Goal: Task Accomplishment & Management: Manage account settings

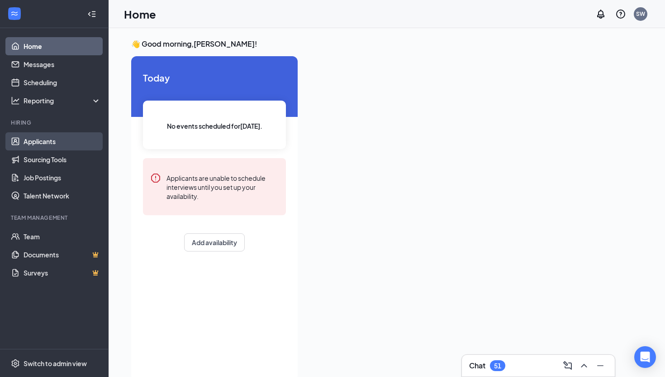
click at [53, 150] on link "Applicants" at bounding box center [62, 141] width 77 height 18
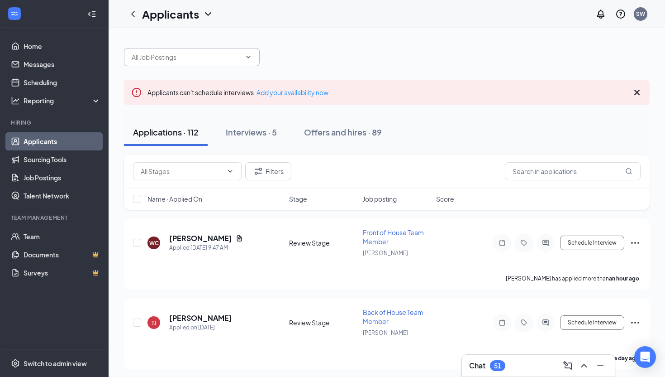
click at [215, 57] on input "text" at bounding box center [187, 57] width 110 height 10
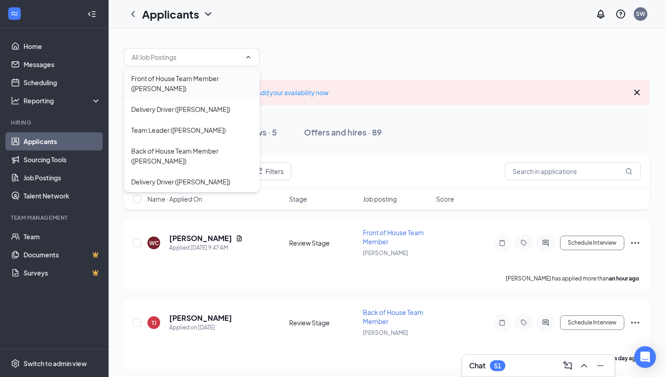
click at [184, 81] on div "Front of House Team Member ([PERSON_NAME])" at bounding box center [191, 83] width 121 height 20
type input "Front of House Team Member ([PERSON_NAME])"
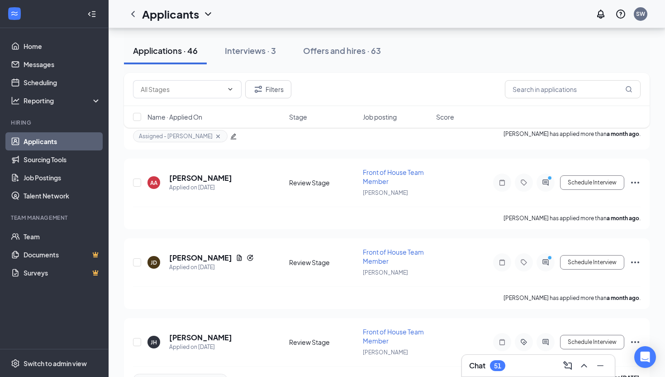
scroll to position [3541, 0]
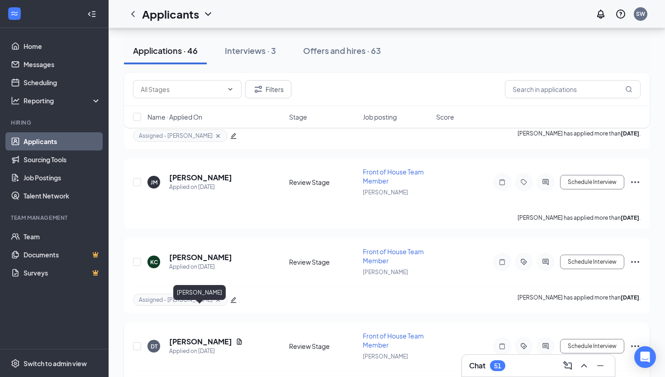
click at [206, 336] on h5 "[PERSON_NAME]" at bounding box center [200, 341] width 63 height 10
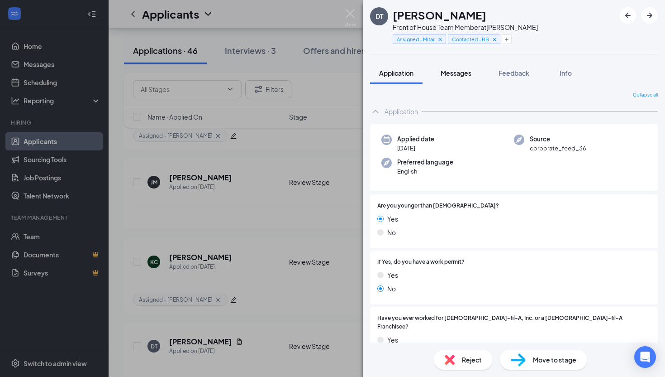
click at [464, 80] on button "Messages" at bounding box center [456, 73] width 49 height 23
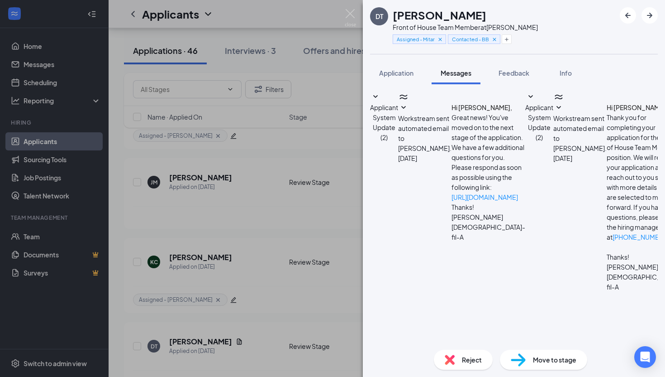
scroll to position [209, 0]
click at [275, 220] on div "[PERSON_NAME] Front of House Team Member at [PERSON_NAME] Assigned - Mitar Cont…" at bounding box center [332, 188] width 665 height 377
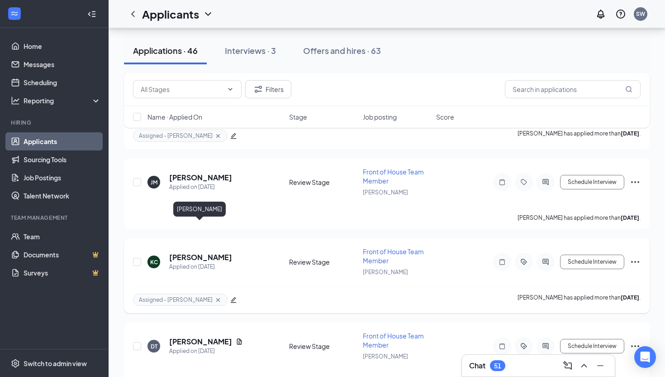
click at [194, 252] on h5 "[PERSON_NAME]" at bounding box center [200, 257] width 63 height 10
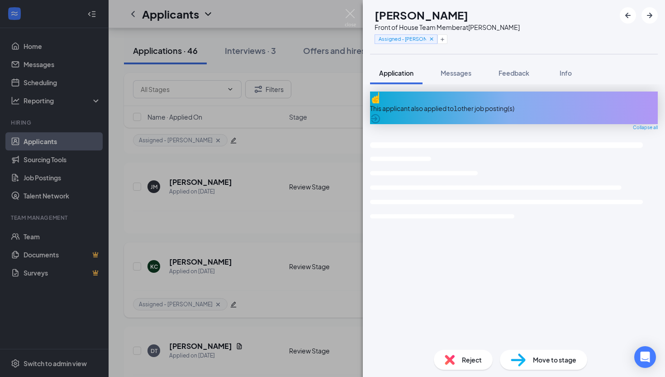
scroll to position [3545, 0]
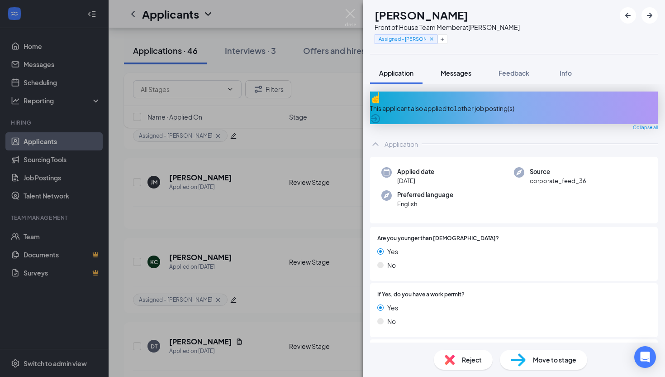
click at [454, 74] on span "Messages" at bounding box center [456, 73] width 31 height 8
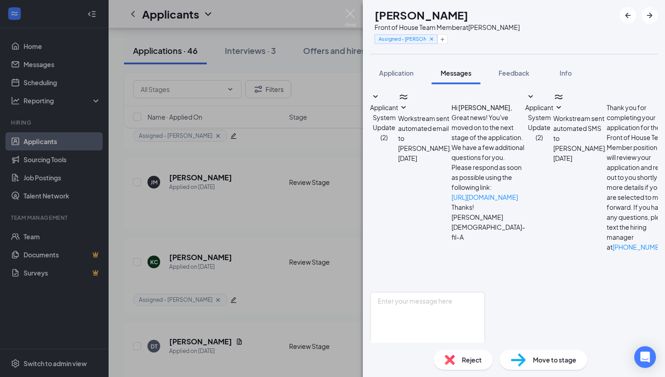
scroll to position [110, 0]
click at [454, 358] on img at bounding box center [450, 359] width 10 height 10
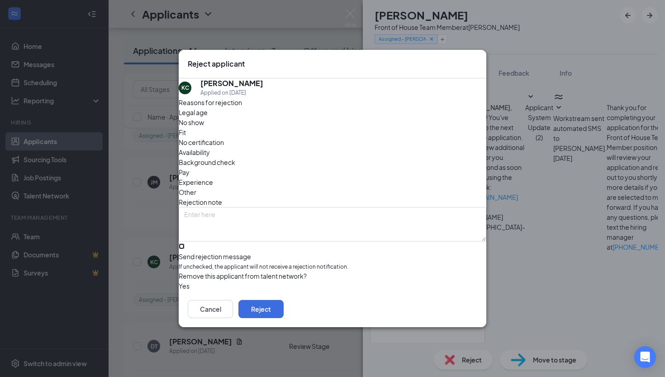
click at [185, 243] on input "Send rejection message If unchecked, the applicant will not receive a rejection…" at bounding box center [182, 246] width 6 height 6
checkbox input "true"
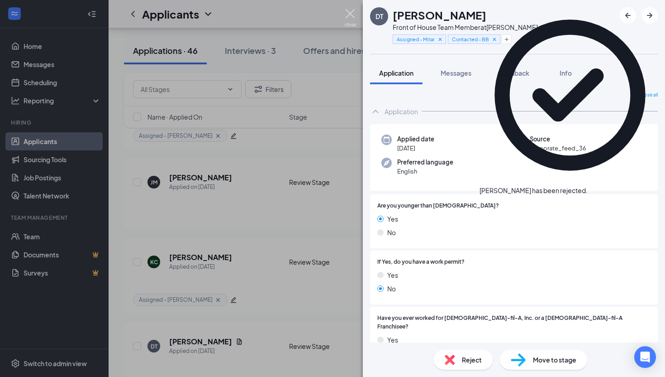
click at [352, 13] on img at bounding box center [350, 18] width 11 height 18
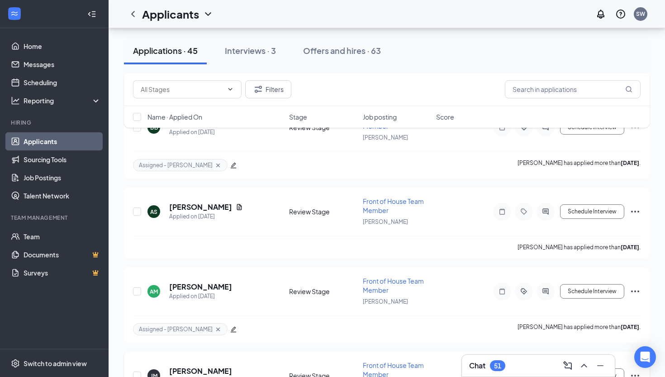
scroll to position [3352, 0]
click at [194, 281] on h5 "[PERSON_NAME]" at bounding box center [200, 286] width 63 height 10
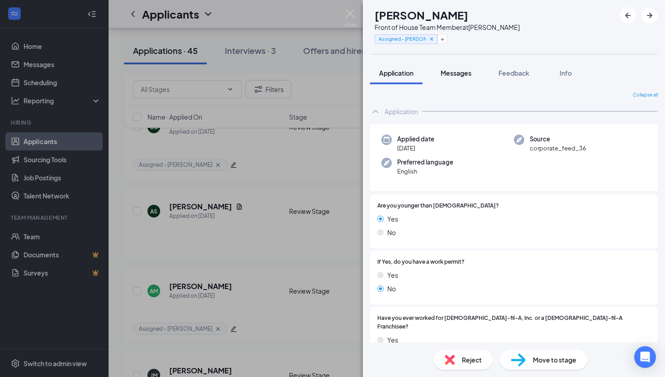
click at [456, 71] on span "Messages" at bounding box center [456, 73] width 31 height 8
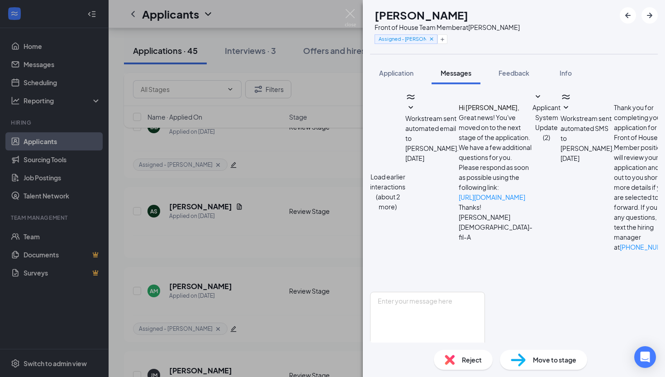
scroll to position [260, 0]
click at [351, 14] on img at bounding box center [350, 18] width 11 height 18
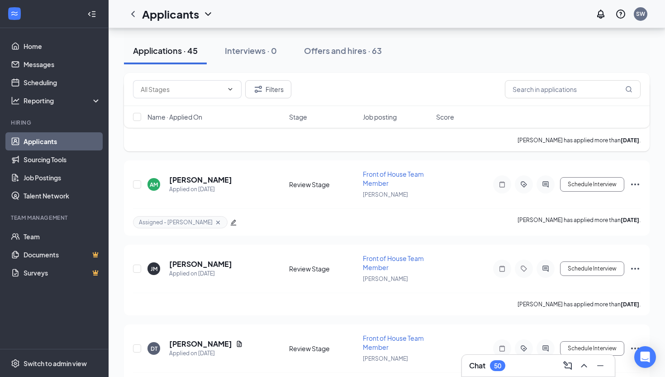
scroll to position [3461, 0]
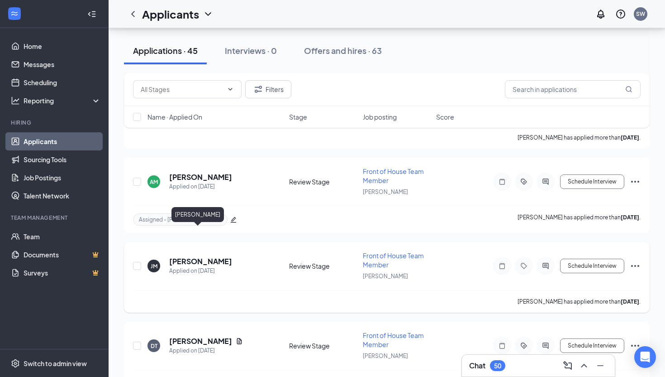
click at [187, 256] on h5 "[PERSON_NAME]" at bounding box center [200, 261] width 63 height 10
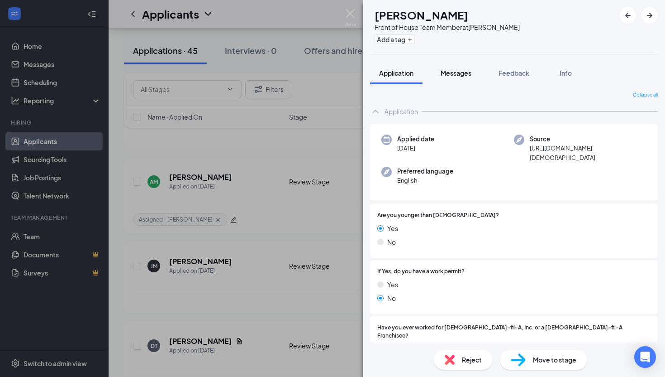
click at [456, 65] on button "Messages" at bounding box center [456, 73] width 49 height 23
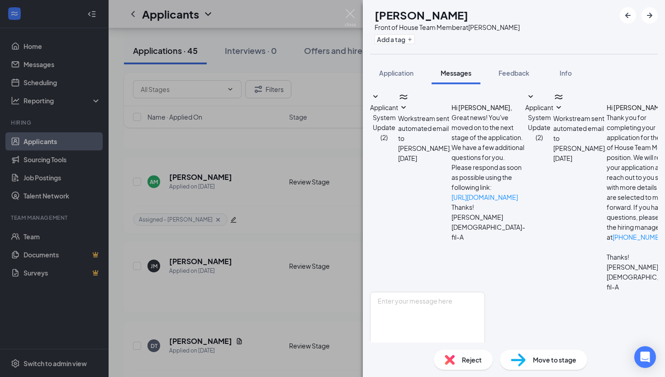
scroll to position [22, 0]
click at [386, 74] on span "Application" at bounding box center [396, 73] width 34 height 8
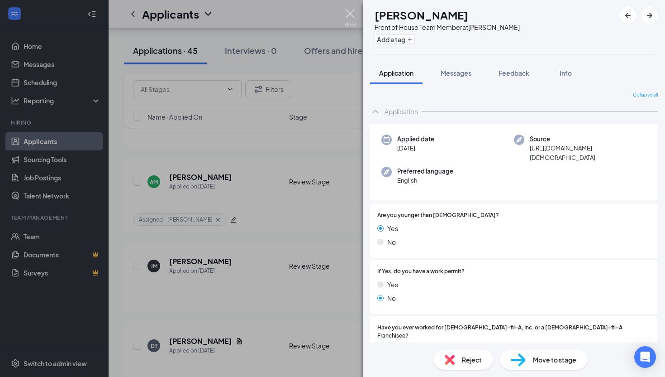
click at [345, 14] on img at bounding box center [350, 18] width 11 height 18
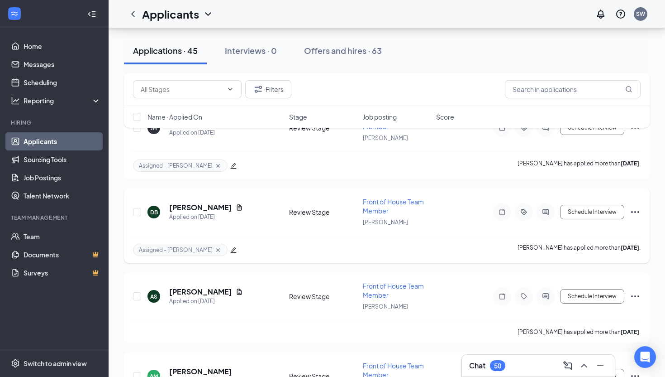
scroll to position [3251, 0]
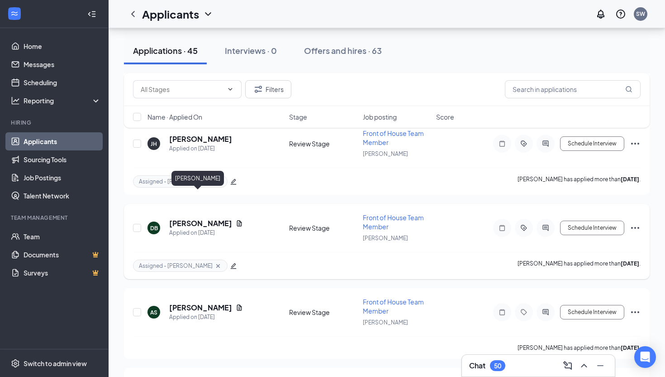
click at [192, 218] on h5 "[PERSON_NAME]" at bounding box center [200, 223] width 63 height 10
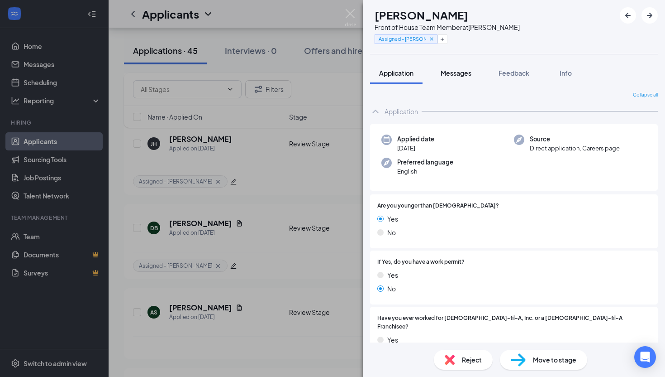
click at [465, 71] on span "Messages" at bounding box center [456, 73] width 31 height 8
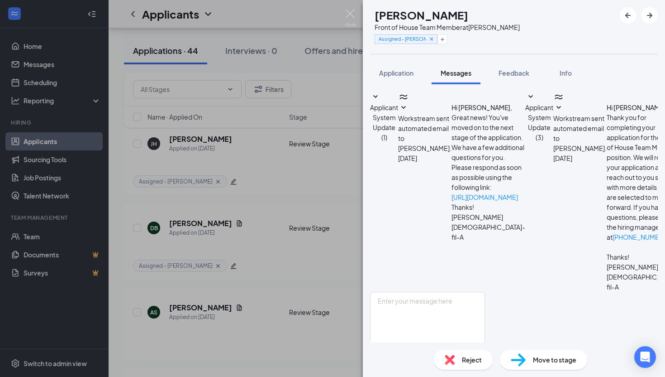
scroll to position [111, 0]
click at [392, 70] on span "Application" at bounding box center [396, 73] width 34 height 8
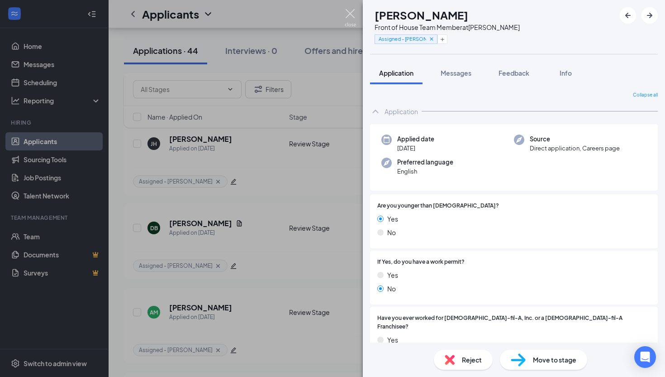
click at [351, 13] on img at bounding box center [350, 18] width 11 height 18
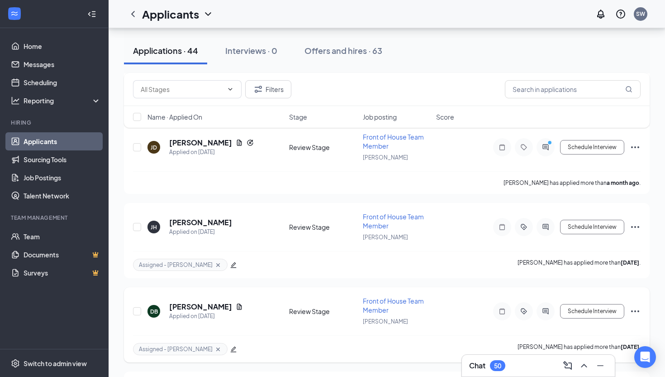
scroll to position [3176, 0]
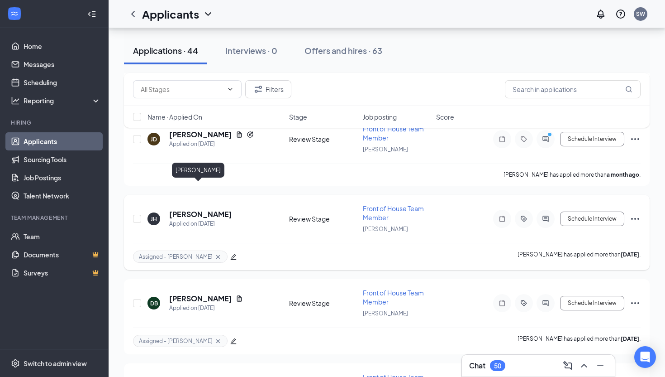
click at [199, 209] on h5 "[PERSON_NAME]" at bounding box center [200, 214] width 63 height 10
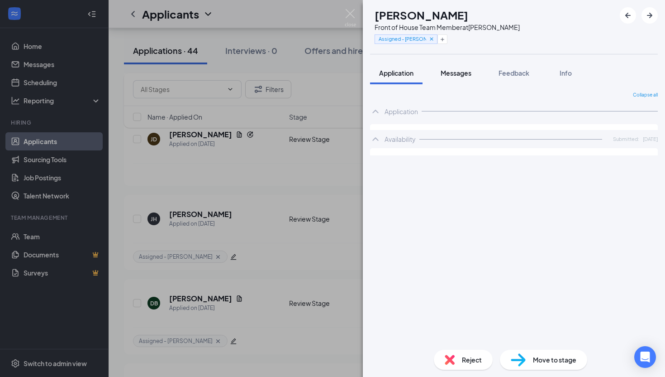
click at [451, 71] on span "Messages" at bounding box center [456, 73] width 31 height 8
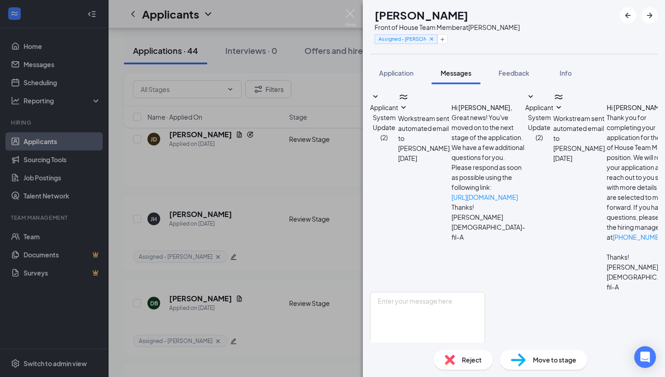
scroll to position [237, 0]
click at [468, 362] on span "Reject" at bounding box center [472, 359] width 20 height 10
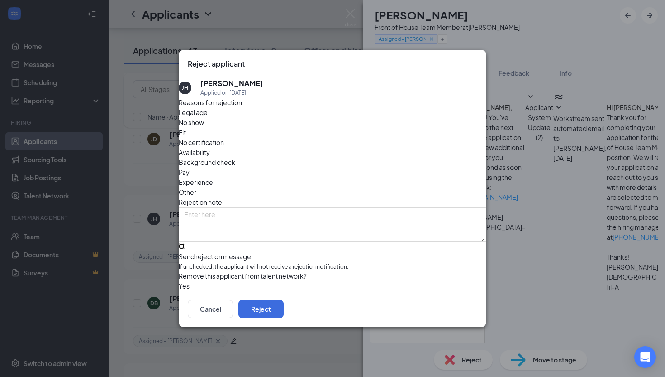
click at [185, 243] on input "Send rejection message If unchecked, the applicant will not receive a rejection…" at bounding box center [182, 246] width 6 height 6
checkbox input "true"
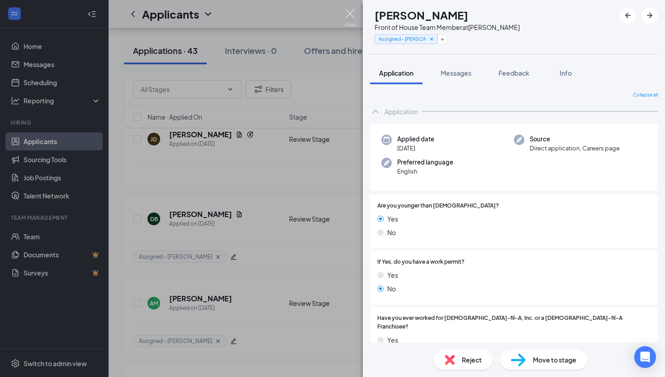
click at [350, 13] on img at bounding box center [350, 18] width 11 height 18
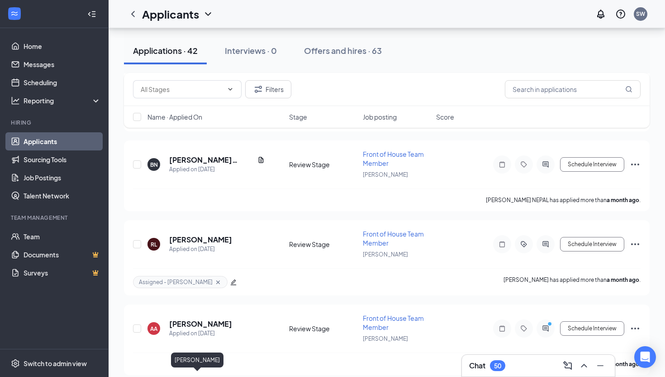
scroll to position [2909, 0]
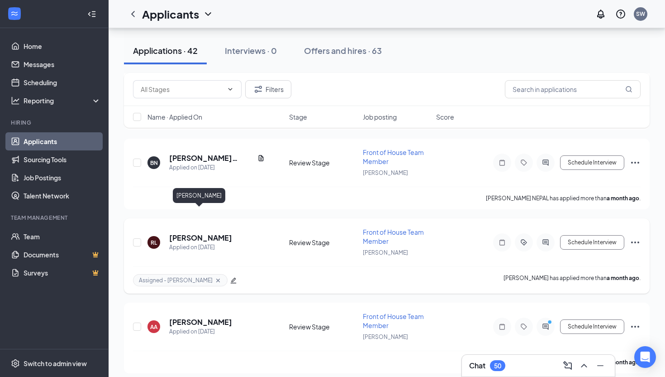
click at [191, 233] on h5 "[PERSON_NAME]" at bounding box center [200, 238] width 63 height 10
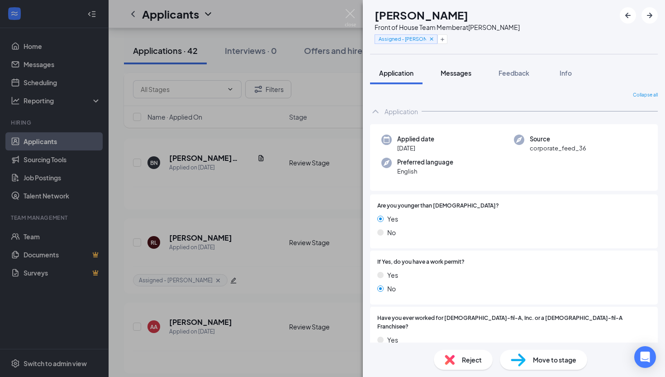
click at [460, 76] on span "Messages" at bounding box center [456, 73] width 31 height 8
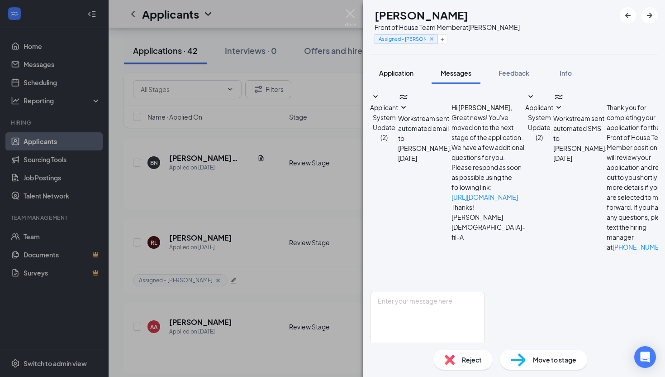
click at [394, 71] on span "Application" at bounding box center [396, 73] width 34 height 8
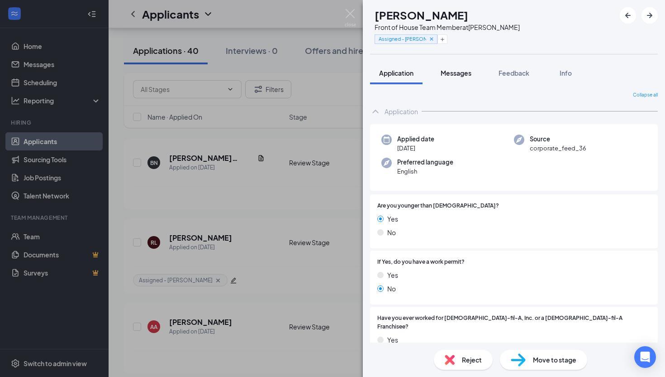
click at [454, 73] on span "Messages" at bounding box center [456, 73] width 31 height 8
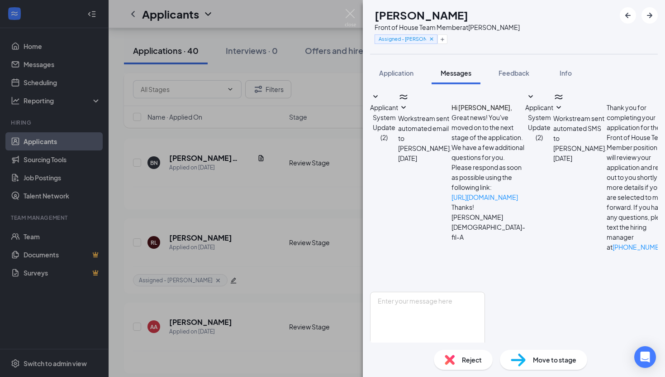
scroll to position [22, 0]
click at [425, 291] on textarea at bounding box center [427, 318] width 115 height 54
type textarea "Hi"
click at [349, 15] on img at bounding box center [350, 18] width 11 height 18
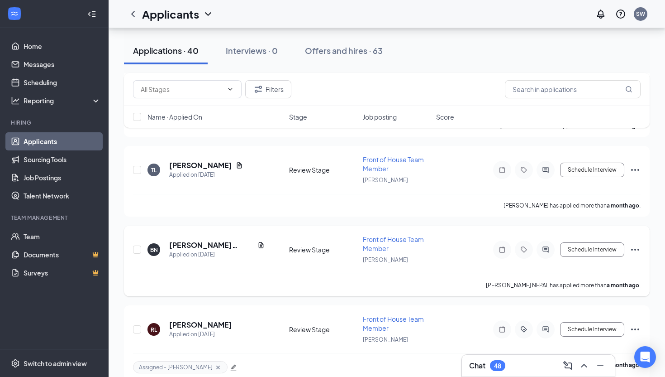
scroll to position [2823, 0]
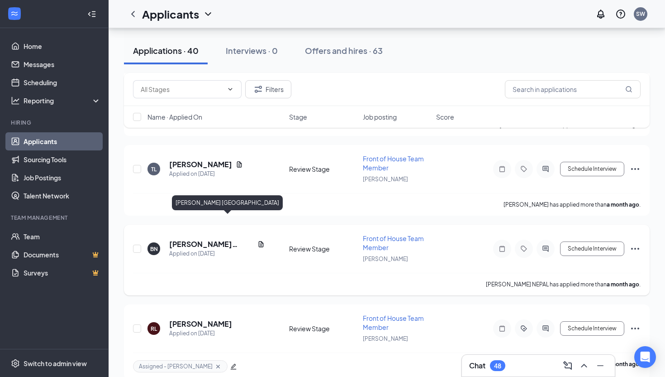
click at [183, 239] on h5 "[PERSON_NAME] [GEOGRAPHIC_DATA]" at bounding box center [211, 244] width 85 height 10
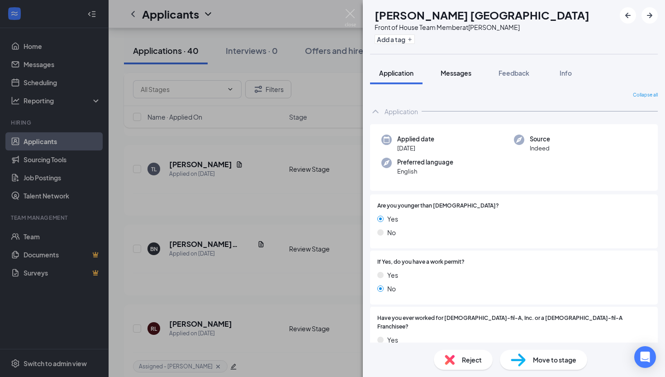
click at [449, 72] on span "Messages" at bounding box center [456, 73] width 31 height 8
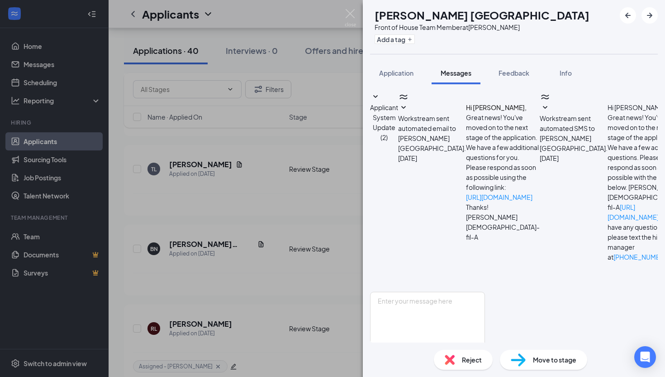
scroll to position [65, 0]
click at [401, 76] on span "Application" at bounding box center [396, 73] width 34 height 8
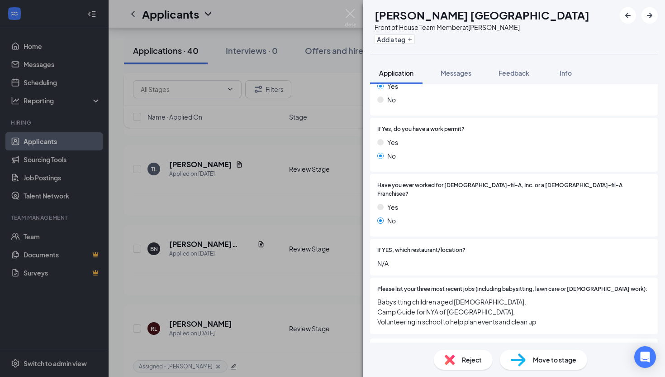
scroll to position [478, 0]
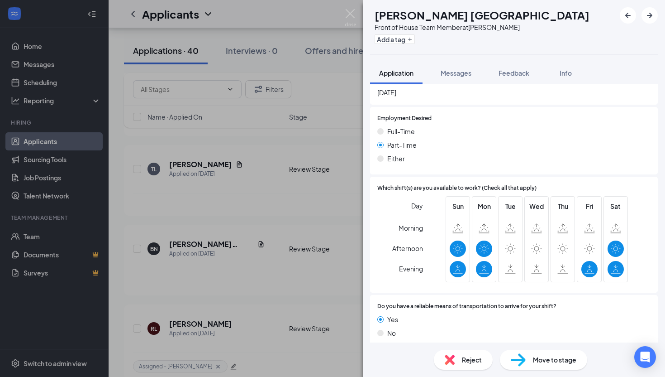
click at [461, 361] on div "Reject" at bounding box center [463, 359] width 59 height 20
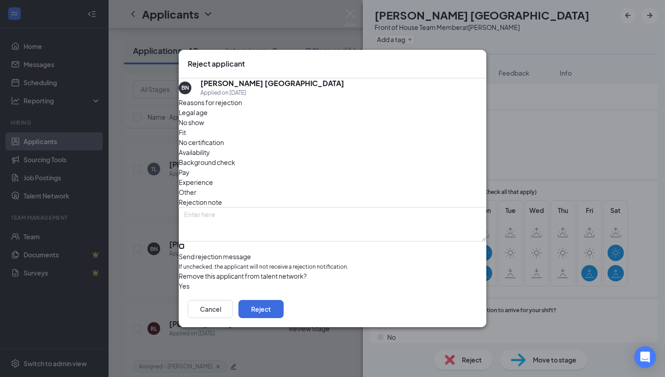
click at [185, 243] on input "Send rejection message If unchecked, the applicant will not receive a rejection…" at bounding box center [182, 246] width 6 height 6
checkbox input "true"
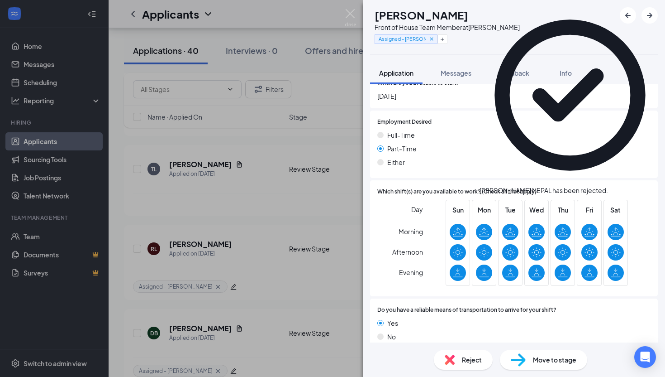
scroll to position [454, 0]
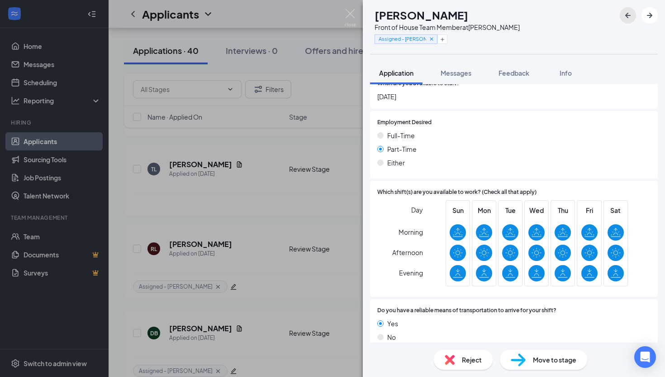
click at [628, 14] on icon "ArrowLeftNew" at bounding box center [628, 15] width 11 height 11
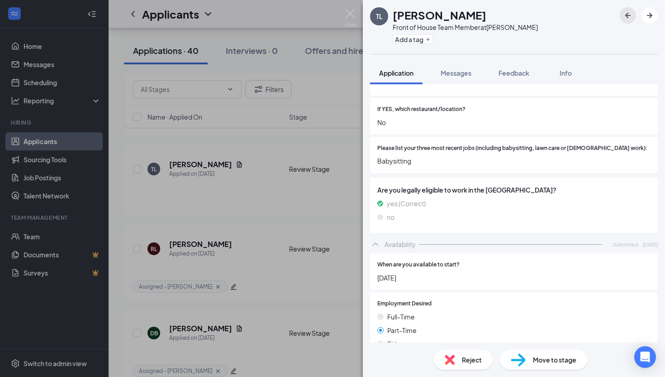
scroll to position [484, 0]
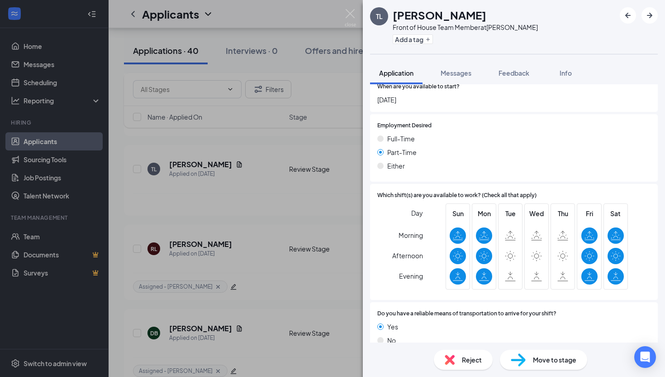
click at [459, 355] on div "Reject" at bounding box center [463, 359] width 59 height 20
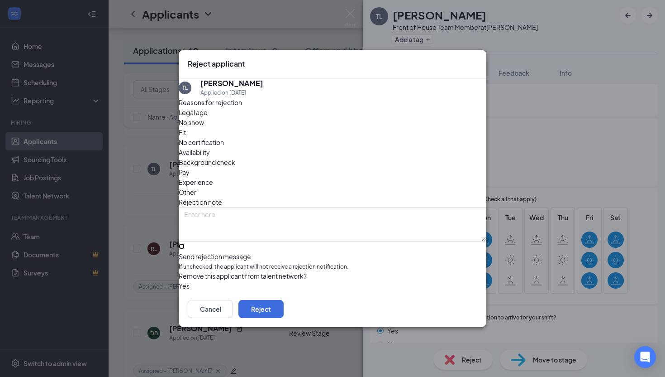
click at [185, 243] on input "Send rejection message If unchecked, the applicant will not receive a rejection…" at bounding box center [182, 246] width 6 height 6
checkbox input "true"
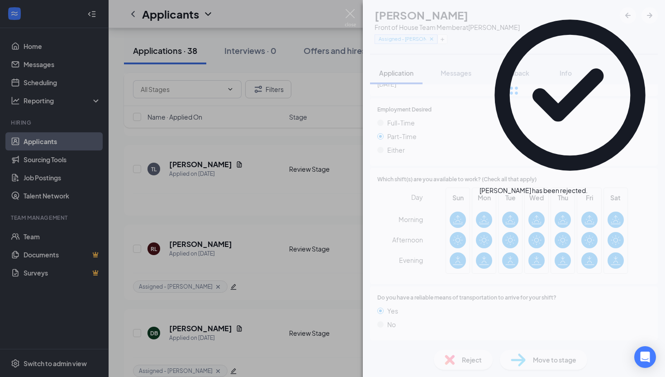
scroll to position [454, 0]
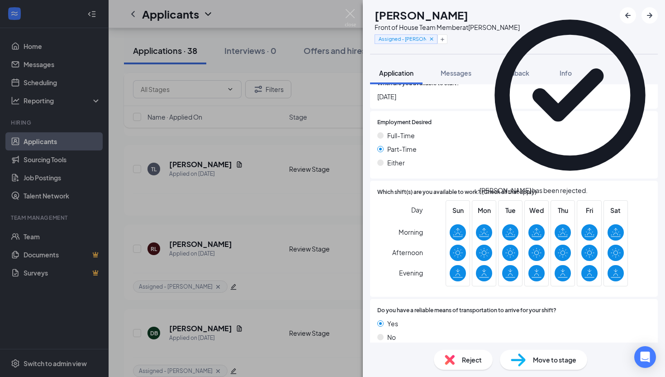
click at [588, 186] on icon "Cross" at bounding box center [588, 186] width 0 height 0
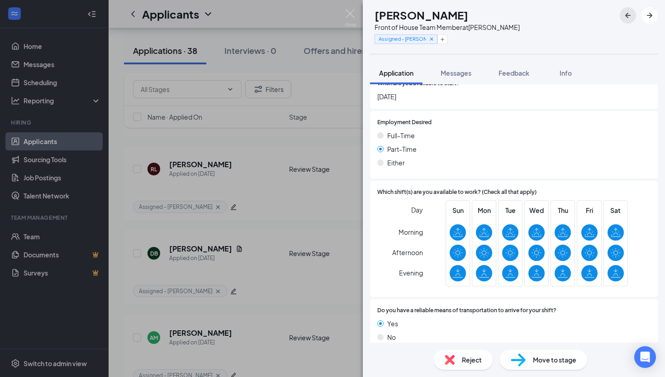
click at [623, 13] on icon "ArrowLeftNew" at bounding box center [628, 15] width 11 height 11
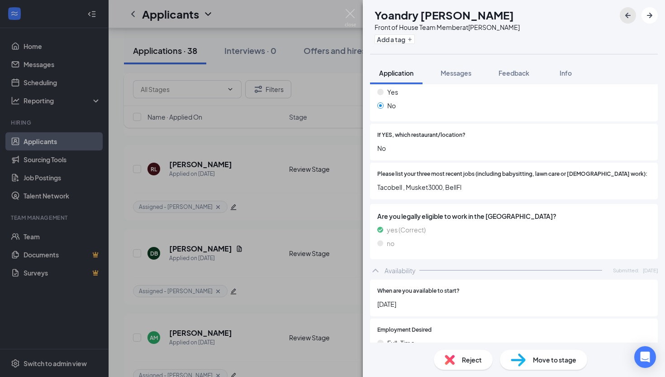
scroll to position [293, 0]
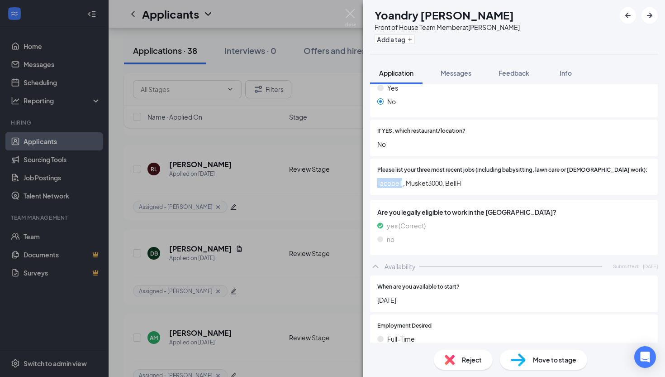
drag, startPoint x: 403, startPoint y: 158, endPoint x: 377, endPoint y: 159, distance: 26.3
click at [377, 159] on div "Please list your three most recent jobs (including babysitting, lawn care or [D…" at bounding box center [514, 176] width 288 height 37
click at [419, 178] on span "Tacobell , Musket3000, BellFl" at bounding box center [514, 183] width 273 height 10
click at [631, 14] on icon "ArrowLeftNew" at bounding box center [628, 15] width 11 height 11
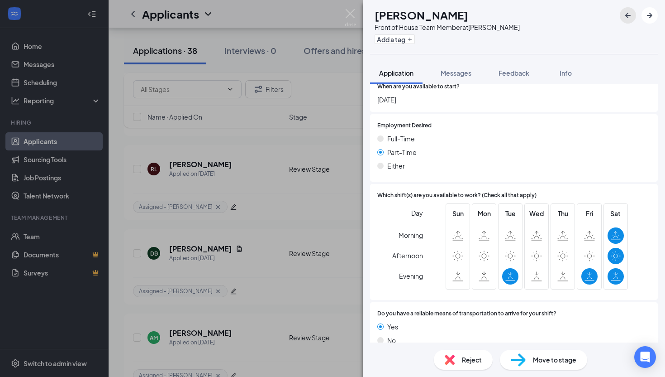
scroll to position [493, 0]
click at [473, 349] on div "Reject Move to stage" at bounding box center [514, 359] width 302 height 34
click at [464, 358] on span "Reject" at bounding box center [472, 359] width 20 height 10
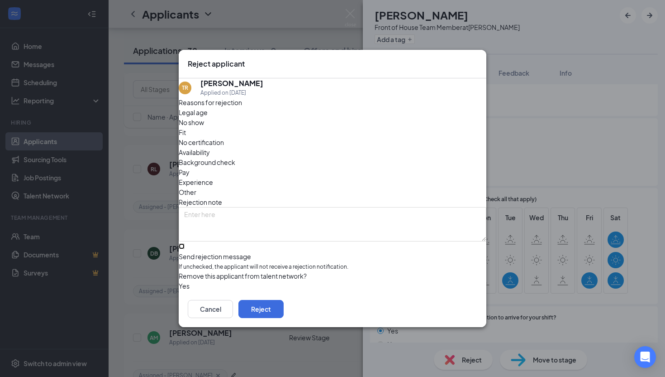
click at [185, 243] on input "Send rejection message If unchecked, the applicant will not receive a rejection…" at bounding box center [182, 246] width 6 height 6
checkbox input "true"
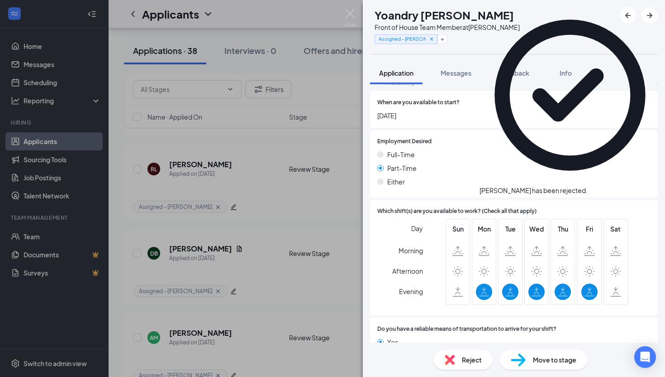
scroll to position [478, 0]
click at [588, 186] on icon "Cross" at bounding box center [588, 186] width 0 height 0
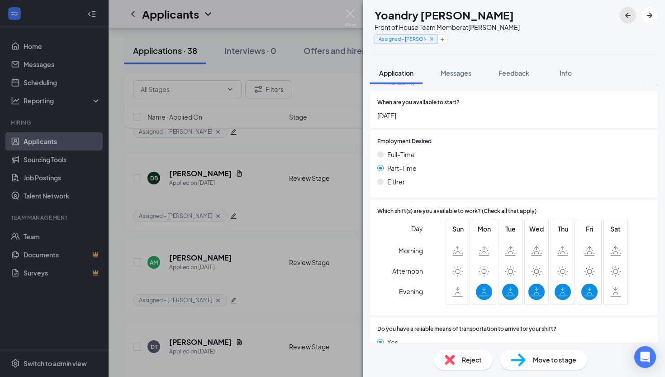
click at [629, 15] on icon "ArrowLeftNew" at bounding box center [628, 15] width 5 height 5
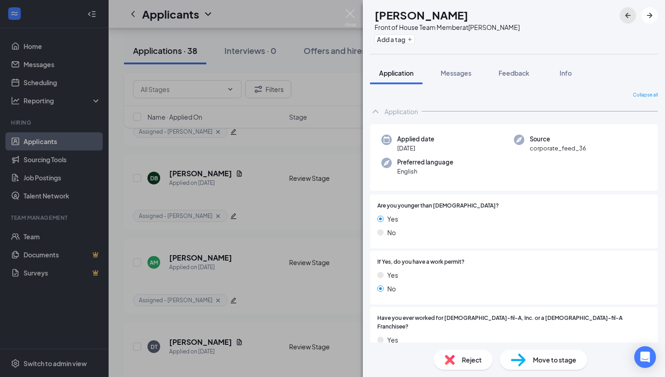
scroll to position [196, 0]
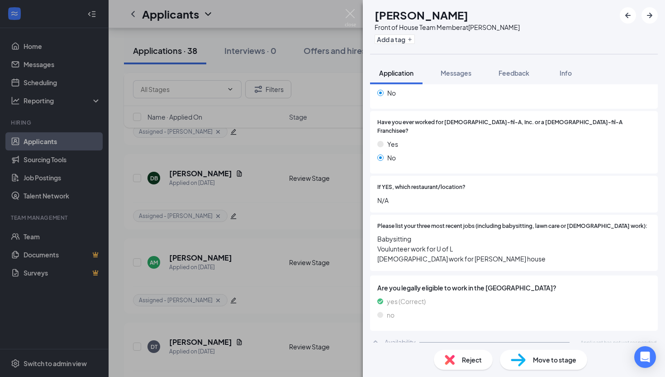
click at [454, 363] on img at bounding box center [450, 359] width 10 height 10
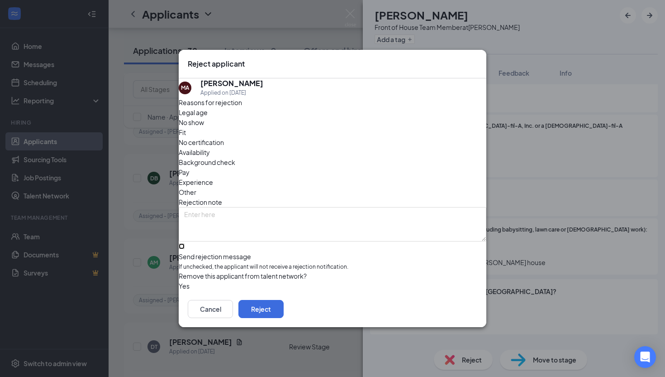
click at [185, 243] on input "Send rejection message If unchecked, the applicant will not receive a rejection…" at bounding box center [182, 246] width 6 height 6
checkbox input "true"
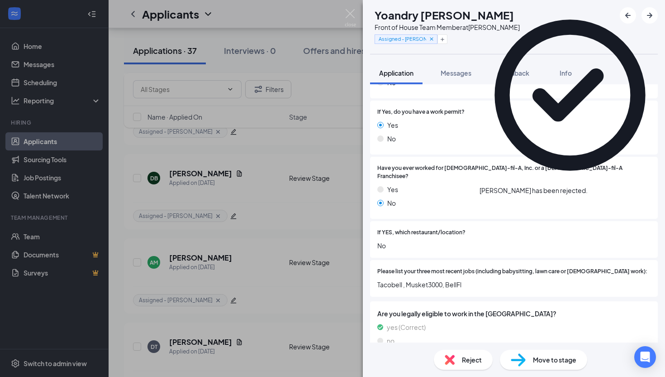
click at [588, 186] on icon "Cross" at bounding box center [588, 186] width 0 height 0
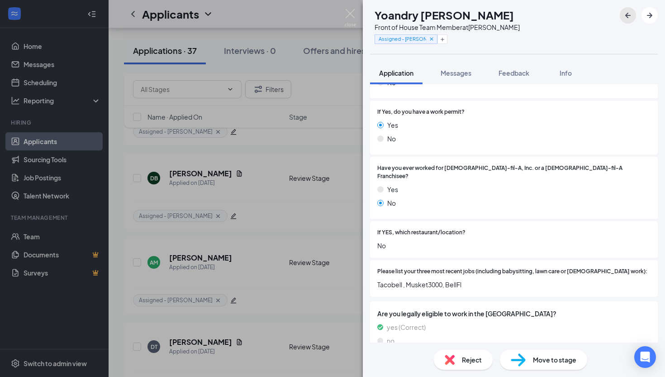
click at [629, 19] on icon "ArrowLeftNew" at bounding box center [628, 15] width 11 height 11
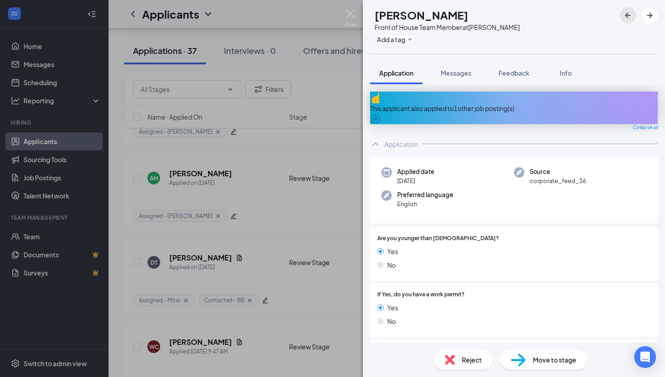
click at [629, 19] on icon "ArrowLeftNew" at bounding box center [628, 15] width 11 height 11
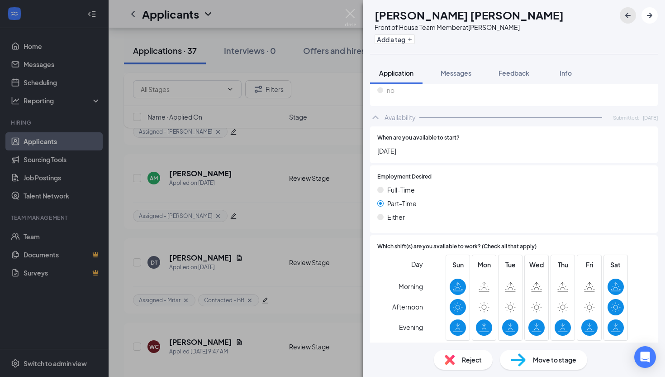
scroll to position [484, 0]
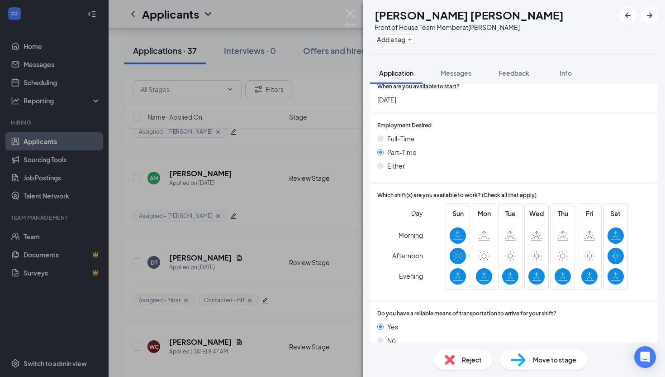
click at [454, 365] on div "Reject" at bounding box center [463, 359] width 59 height 20
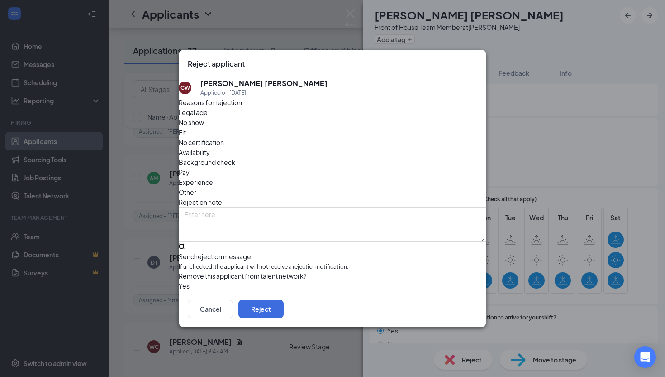
click at [185, 243] on input "Send rejection message If unchecked, the applicant will not receive a rejection…" at bounding box center [182, 246] width 6 height 6
checkbox input "true"
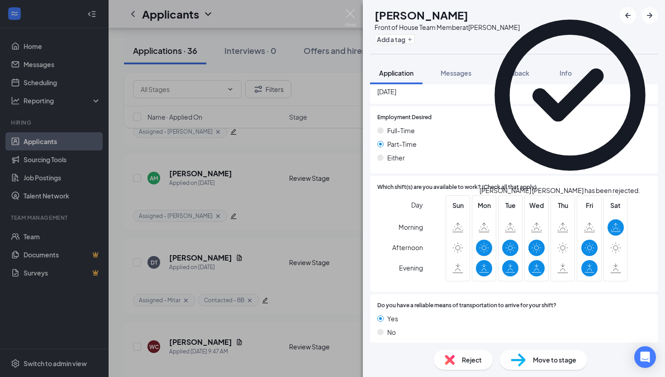
scroll to position [503, 0]
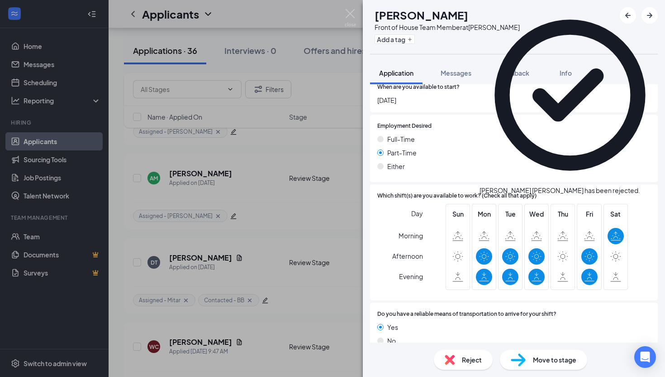
click at [656, 18] on div "[PERSON_NAME] [PERSON_NAME] has been rejected." at bounding box center [570, 100] width 181 height 191
click at [640, 186] on icon "Cross" at bounding box center [640, 186] width 0 height 0
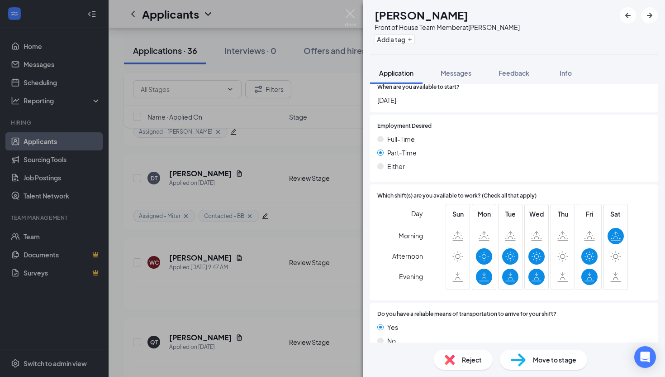
scroll to position [500, 0]
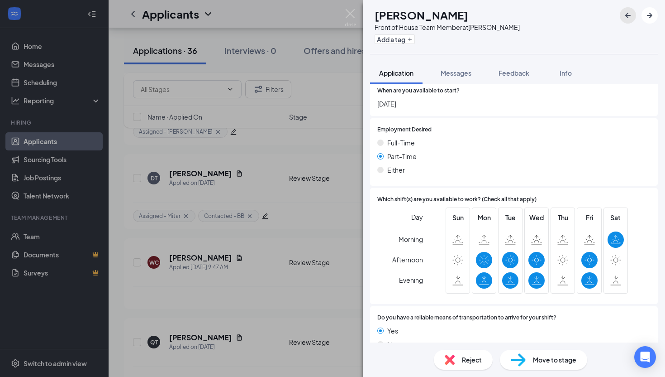
click at [631, 13] on icon "ArrowLeftNew" at bounding box center [628, 15] width 11 height 11
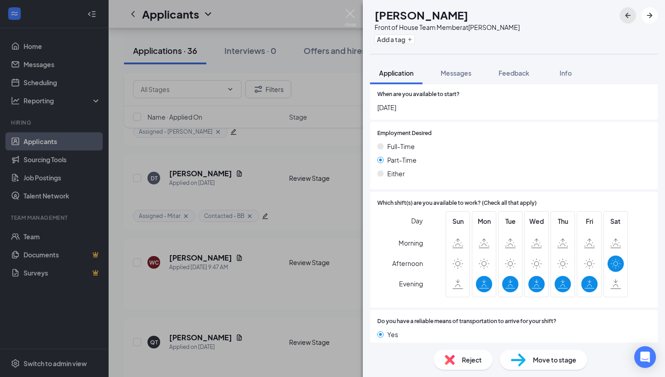
scroll to position [459, 0]
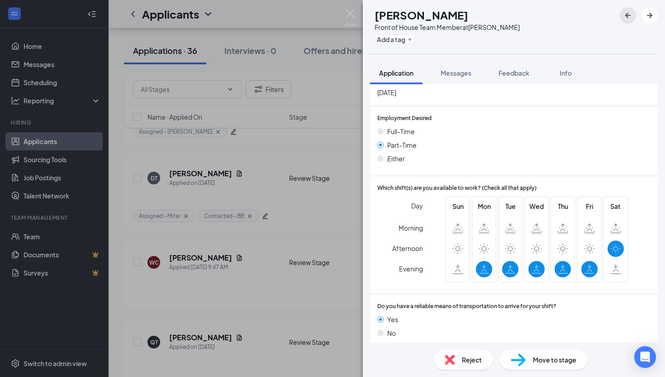
click at [631, 11] on icon "ArrowLeftNew" at bounding box center [628, 15] width 11 height 11
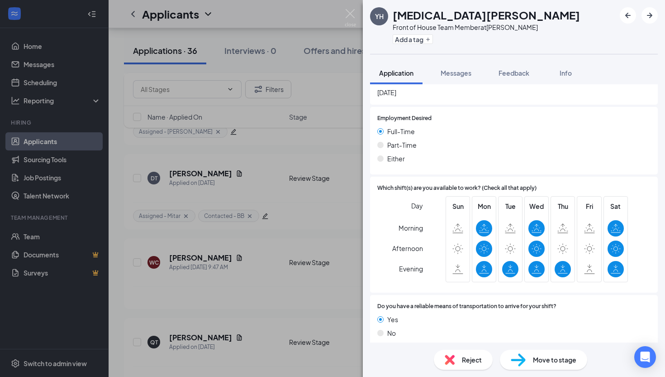
scroll to position [454, 0]
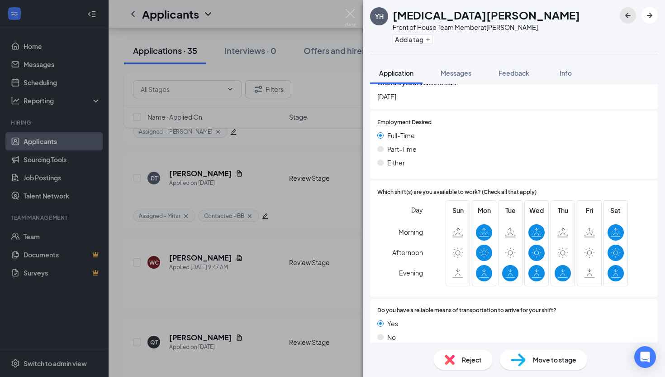
click at [628, 16] on icon "ArrowLeftNew" at bounding box center [628, 15] width 11 height 11
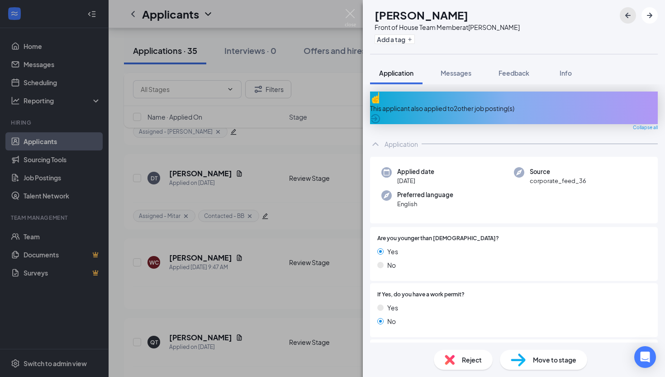
scroll to position [484, 0]
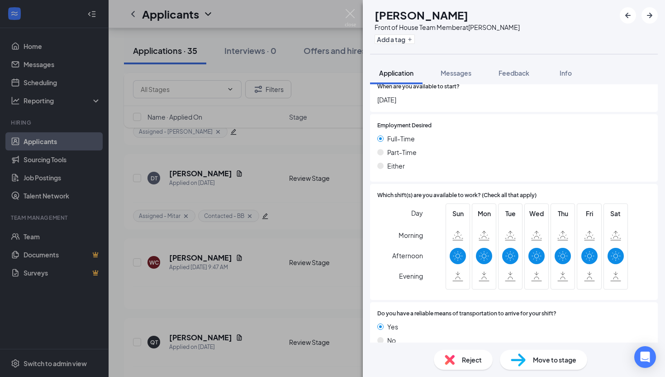
click at [463, 357] on span "Reject" at bounding box center [472, 359] width 20 height 10
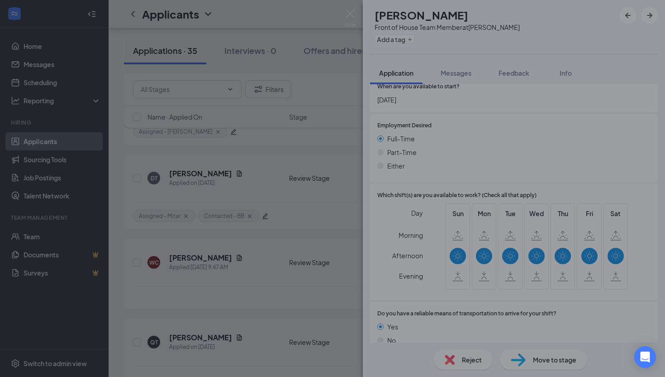
scroll to position [480, 0]
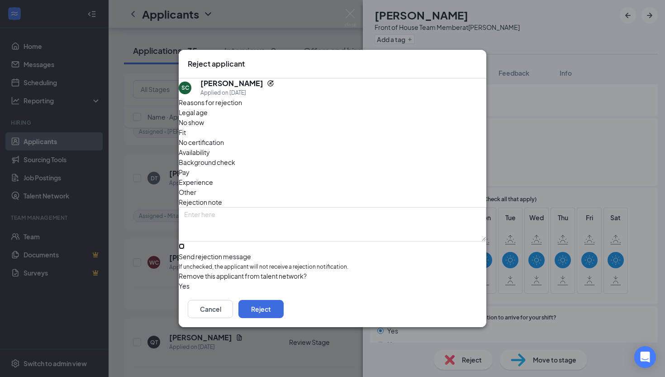
click at [185, 243] on input "Send rejection message If unchecked, the applicant will not receive a rejection…" at bounding box center [182, 246] width 6 height 6
checkbox input "true"
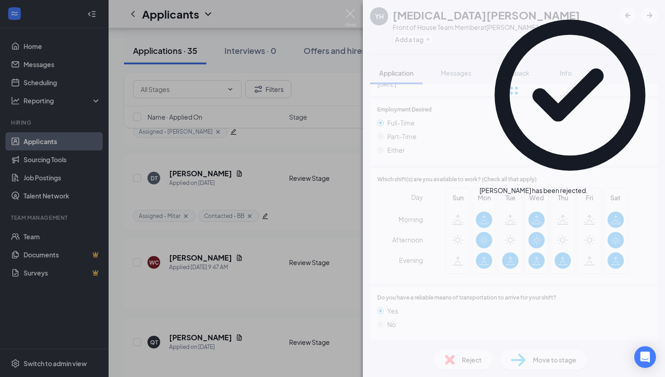
scroll to position [454, 0]
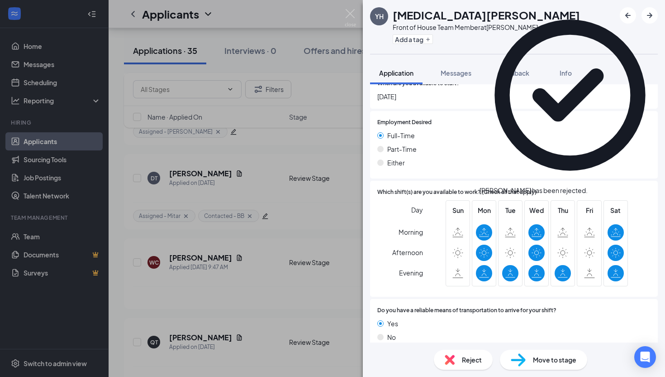
click at [588, 186] on icon "Cross" at bounding box center [588, 186] width 0 height 0
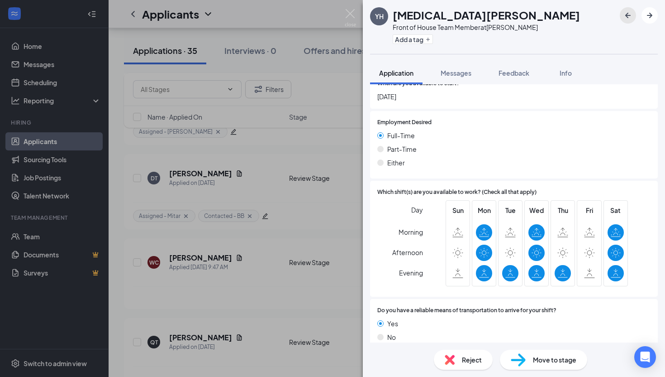
click at [632, 16] on icon "ArrowLeftNew" at bounding box center [628, 15] width 11 height 11
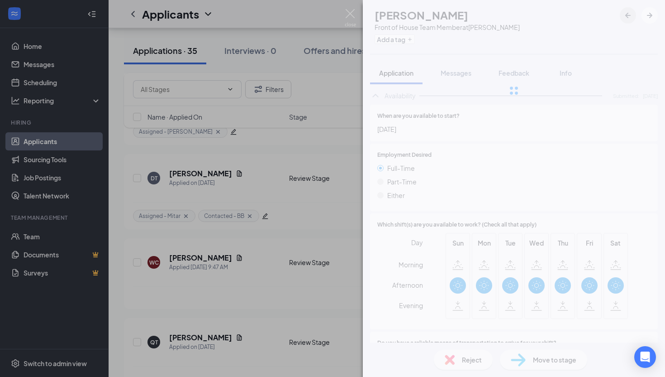
scroll to position [458, 0]
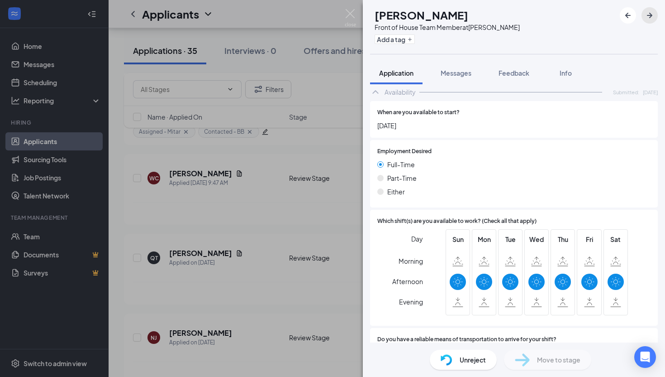
click at [656, 11] on button "button" at bounding box center [650, 15] width 16 height 16
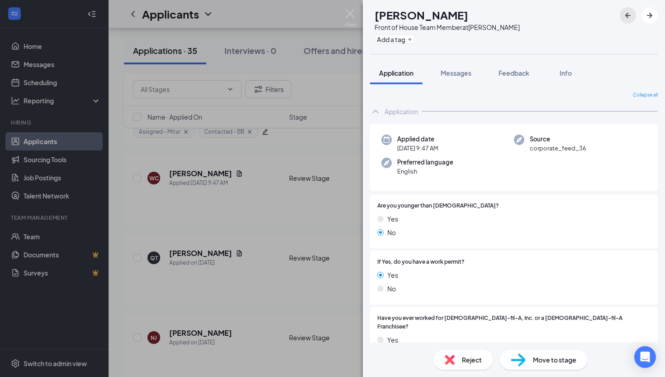
click at [627, 21] on button "button" at bounding box center [628, 15] width 16 height 16
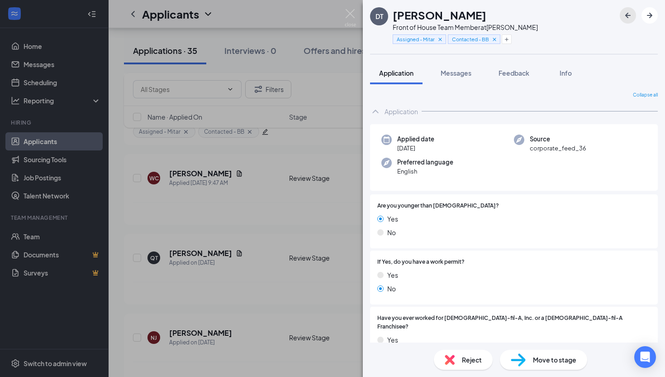
click at [628, 16] on icon "ArrowLeftNew" at bounding box center [628, 15] width 11 height 11
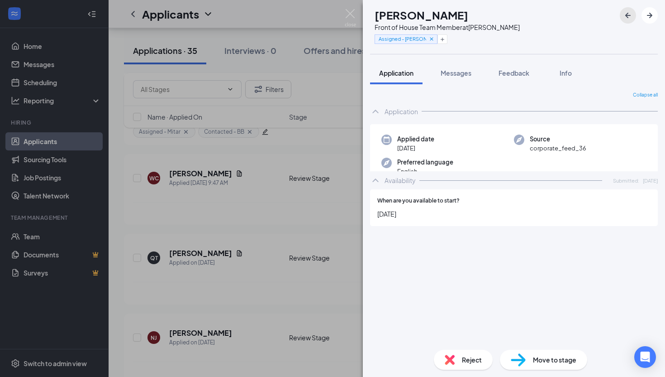
click at [628, 16] on icon "ArrowLeftNew" at bounding box center [628, 15] width 11 height 11
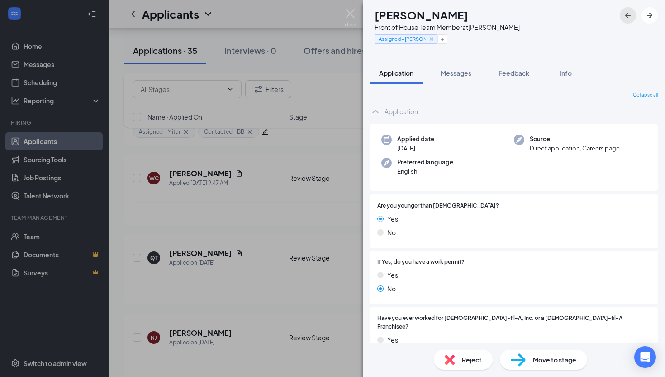
click at [628, 16] on icon "ArrowLeftNew" at bounding box center [628, 15] width 11 height 11
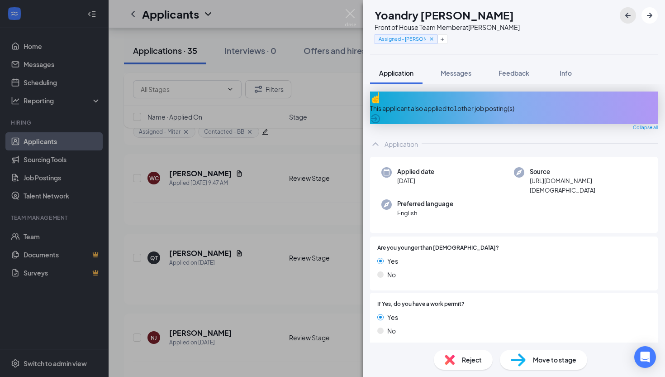
click at [628, 16] on icon "ArrowLeftNew" at bounding box center [628, 15] width 11 height 11
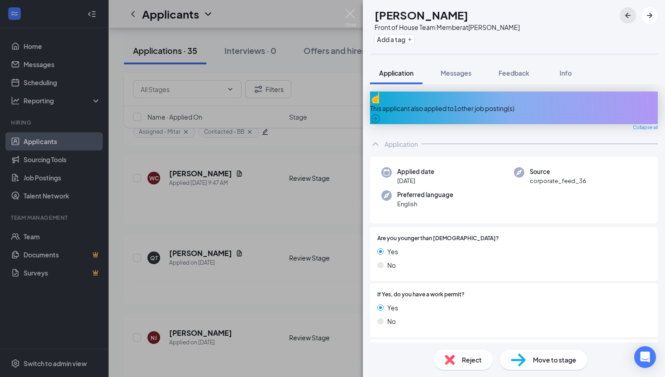
click at [628, 16] on icon "ArrowLeftNew" at bounding box center [628, 15] width 11 height 11
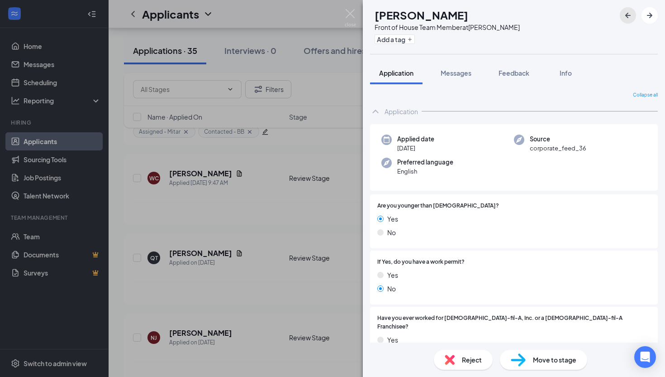
click at [628, 16] on icon "ArrowLeftNew" at bounding box center [628, 15] width 11 height 11
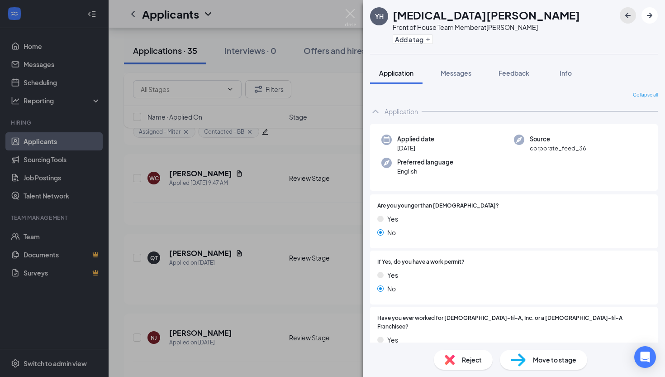
click at [628, 16] on icon "ArrowLeftNew" at bounding box center [628, 15] width 11 height 11
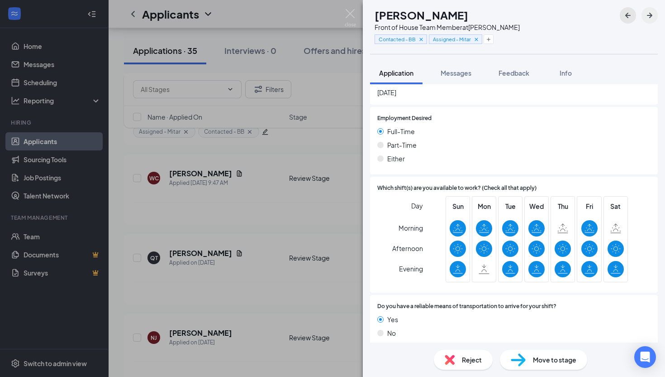
scroll to position [474, 0]
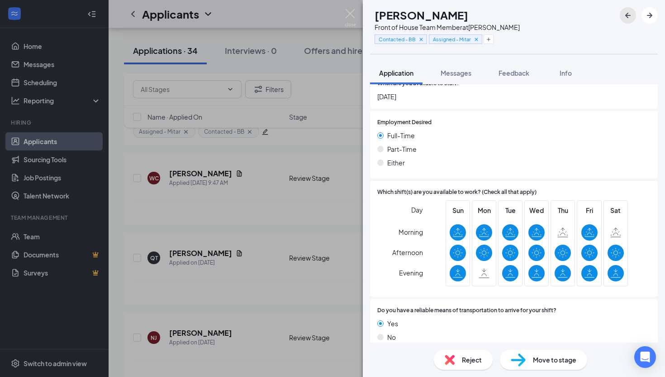
click at [623, 16] on icon "ArrowLeftNew" at bounding box center [628, 15] width 11 height 11
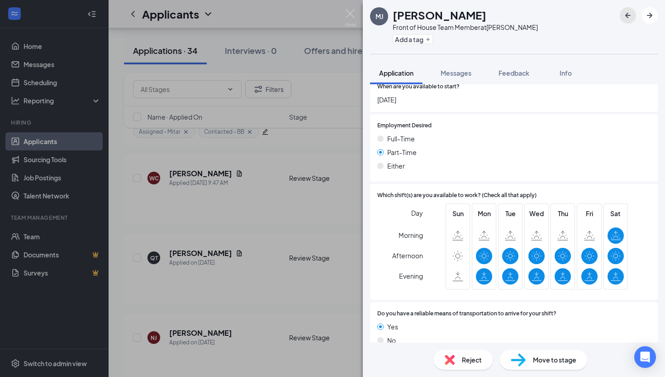
scroll to position [480, 0]
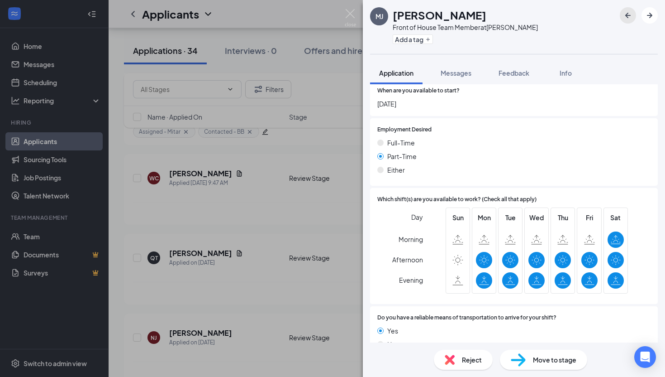
click at [621, 13] on button "button" at bounding box center [628, 15] width 16 height 16
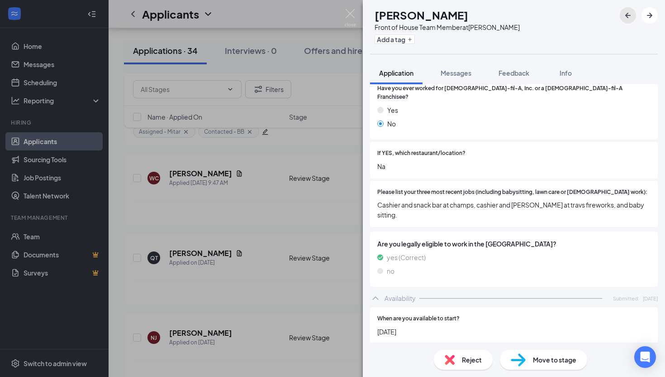
scroll to position [234, 0]
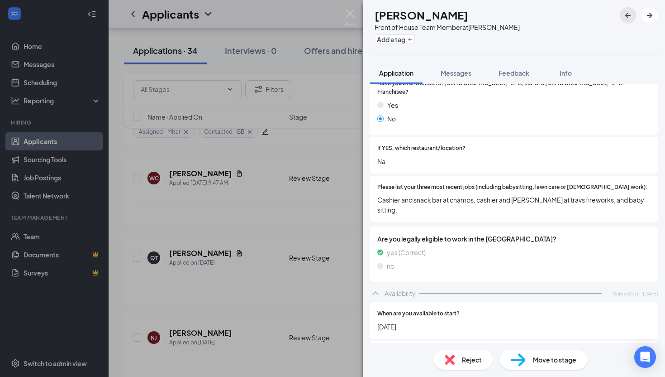
click at [621, 17] on button "button" at bounding box center [628, 15] width 16 height 16
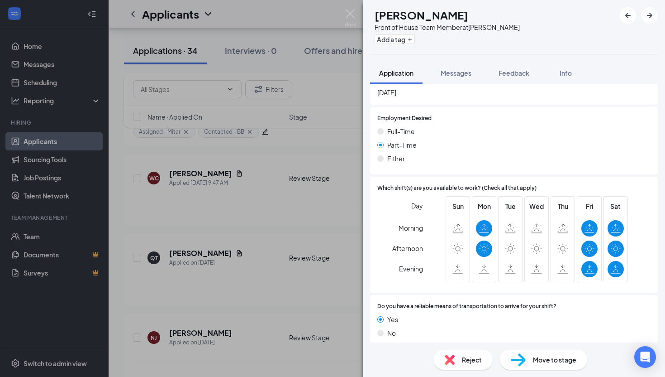
click at [459, 362] on div "Reject" at bounding box center [463, 359] width 59 height 20
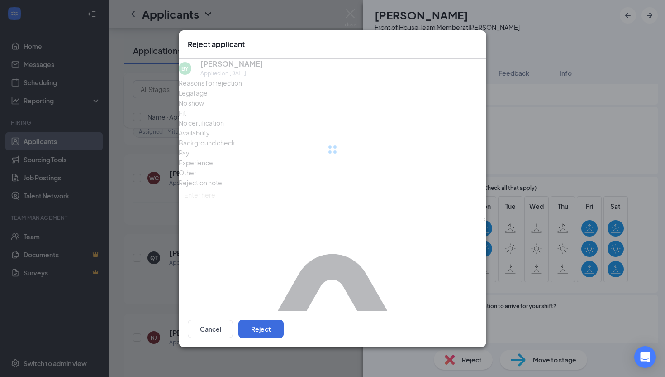
scroll to position [454, 0]
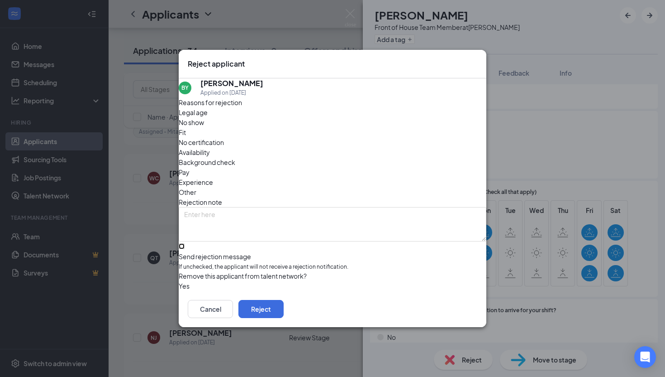
click at [185, 243] on input "Send rejection message If unchecked, the applicant will not receive a rejection…" at bounding box center [182, 246] width 6 height 6
checkbox input "true"
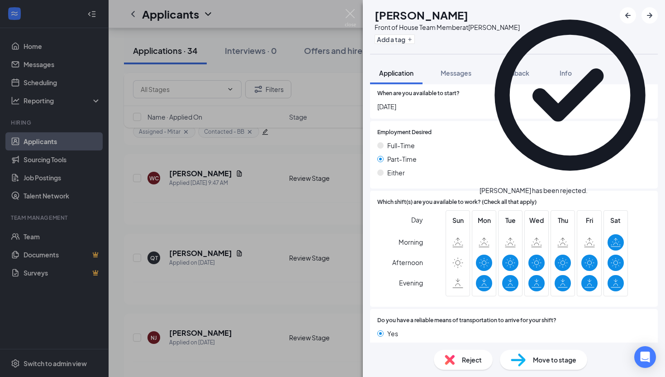
click at [588, 186] on icon "Cross" at bounding box center [588, 186] width 0 height 0
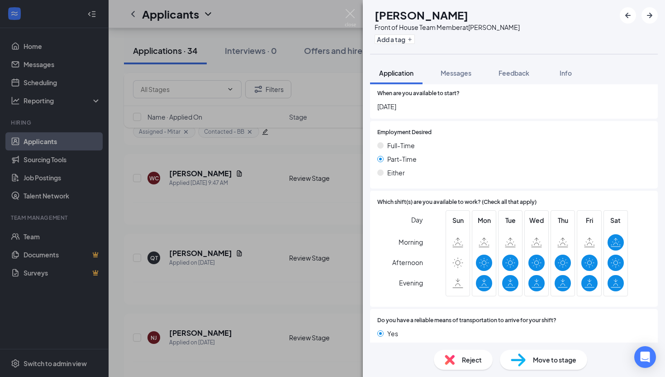
scroll to position [2841, 0]
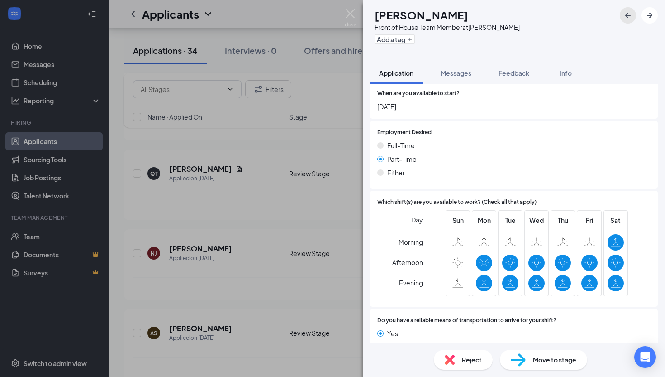
click at [628, 21] on button "button" at bounding box center [628, 15] width 16 height 16
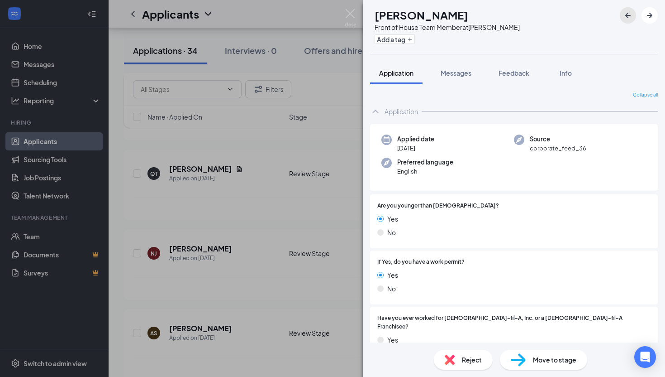
click at [628, 21] on button "button" at bounding box center [628, 15] width 16 height 16
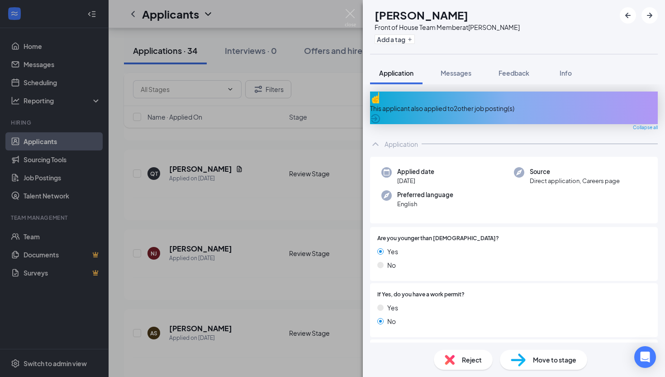
click at [640, 17] on div at bounding box center [639, 15] width 38 height 16
click at [654, 17] on icon "ArrowRight" at bounding box center [650, 15] width 11 height 11
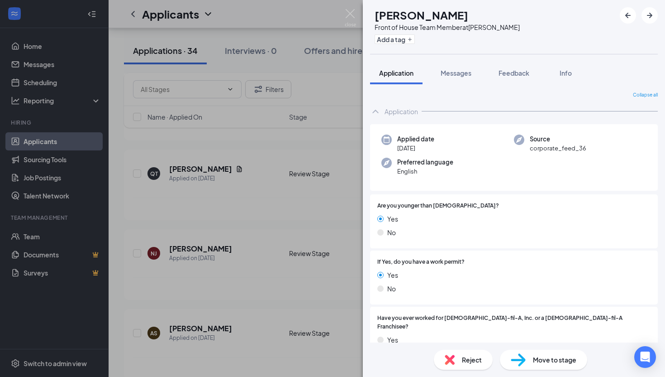
click at [447, 362] on img at bounding box center [450, 359] width 10 height 10
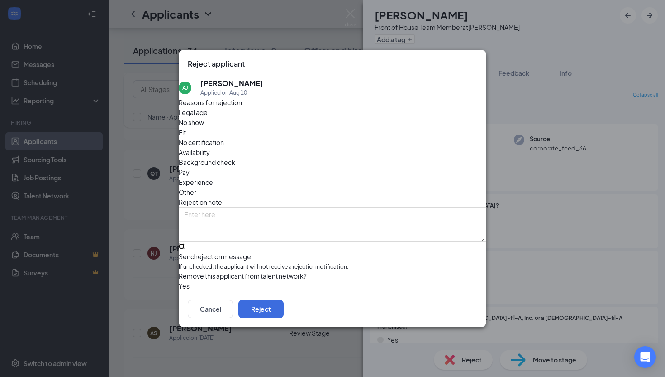
click at [185, 243] on input "Send rejection message If unchecked, the applicant will not receive a rejection…" at bounding box center [182, 246] width 6 height 6
checkbox input "true"
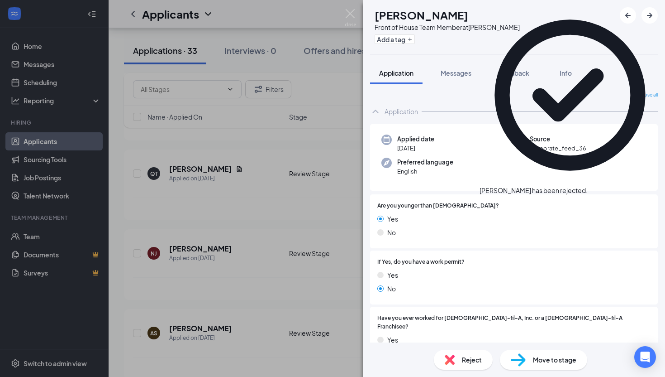
click at [642, 186] on div "[PERSON_NAME] has been rejected." at bounding box center [570, 191] width 181 height 10
click at [644, 186] on div "[PERSON_NAME] has been rejected." at bounding box center [570, 191] width 181 height 10
click at [588, 186] on icon "Cross" at bounding box center [588, 186] width 0 height 0
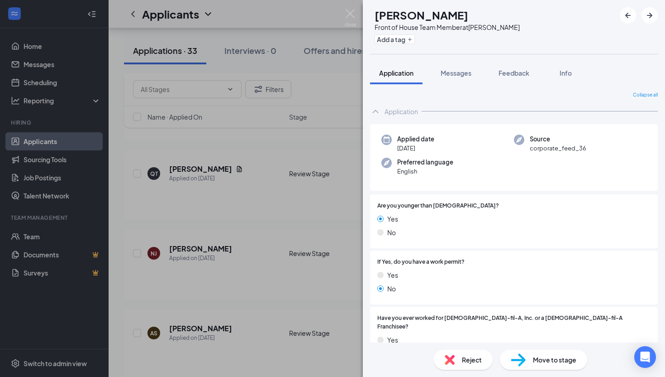
scroll to position [2846, 0]
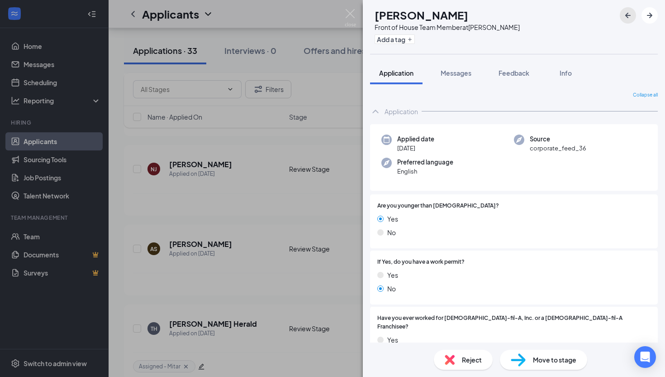
click at [633, 16] on icon "ArrowLeftNew" at bounding box center [628, 15] width 11 height 11
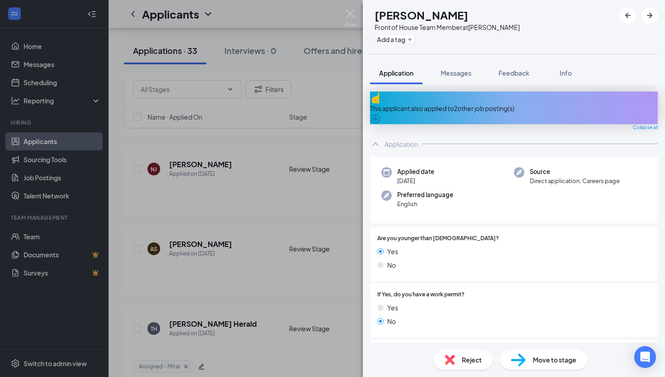
click at [466, 365] on div "Reject" at bounding box center [463, 359] width 59 height 20
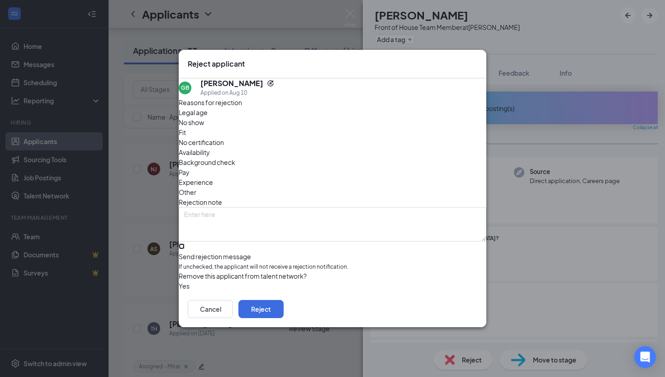
click at [185, 243] on input "Send rejection message If unchecked, the applicant will not receive a rejection…" at bounding box center [182, 246] width 6 height 6
checkbox input "true"
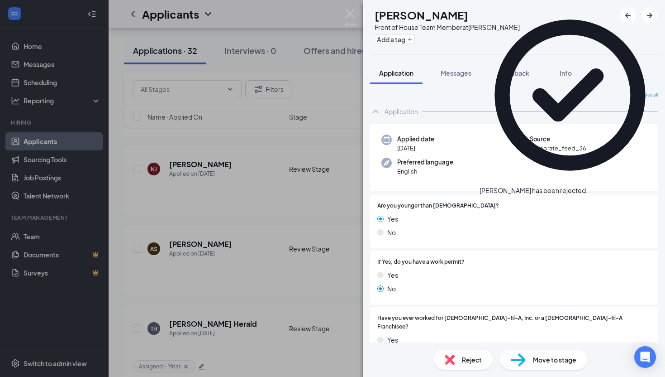
click at [588, 186] on icon "Cross" at bounding box center [588, 186] width 0 height 0
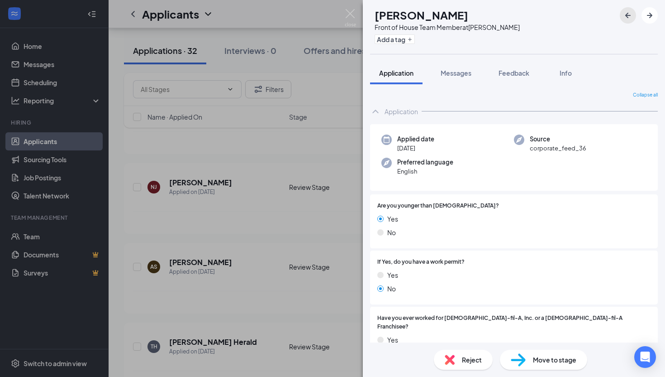
click at [626, 14] on icon "ArrowLeftNew" at bounding box center [628, 15] width 11 height 11
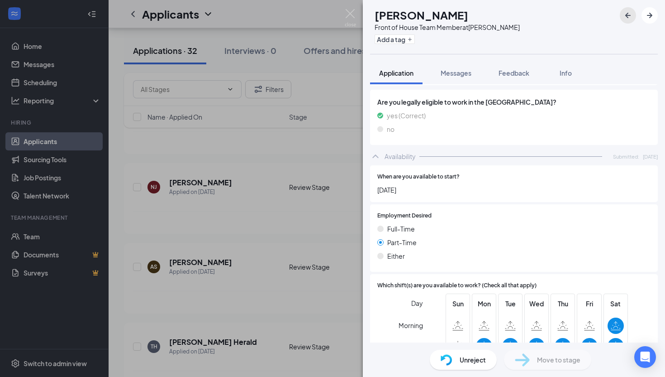
scroll to position [484, 0]
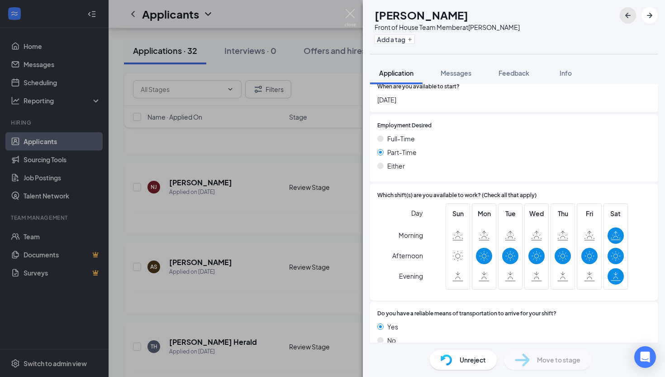
click at [626, 23] on button "button" at bounding box center [628, 15] width 16 height 16
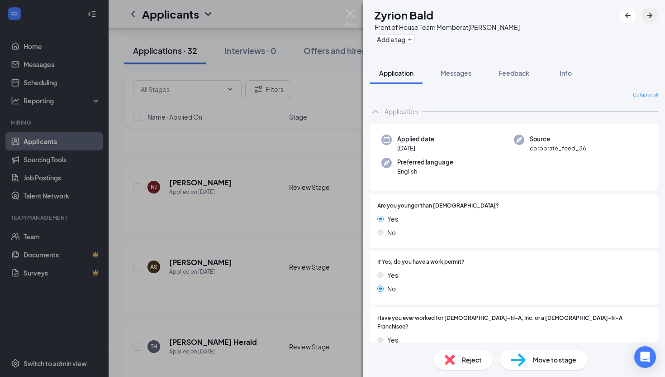
click at [646, 18] on icon "ArrowRight" at bounding box center [650, 15] width 11 height 11
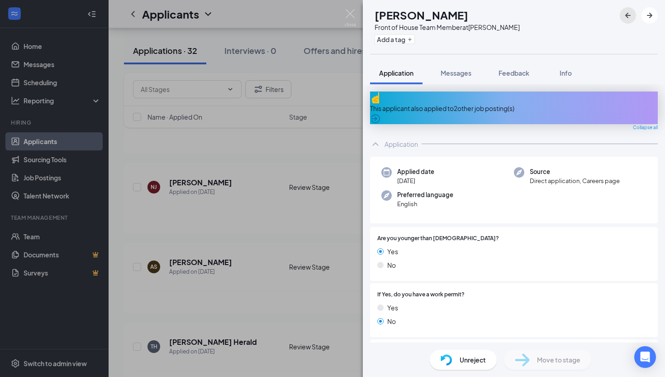
click at [627, 19] on icon "ArrowLeftNew" at bounding box center [628, 15] width 11 height 11
